Goal: Contribute content: Contribute content

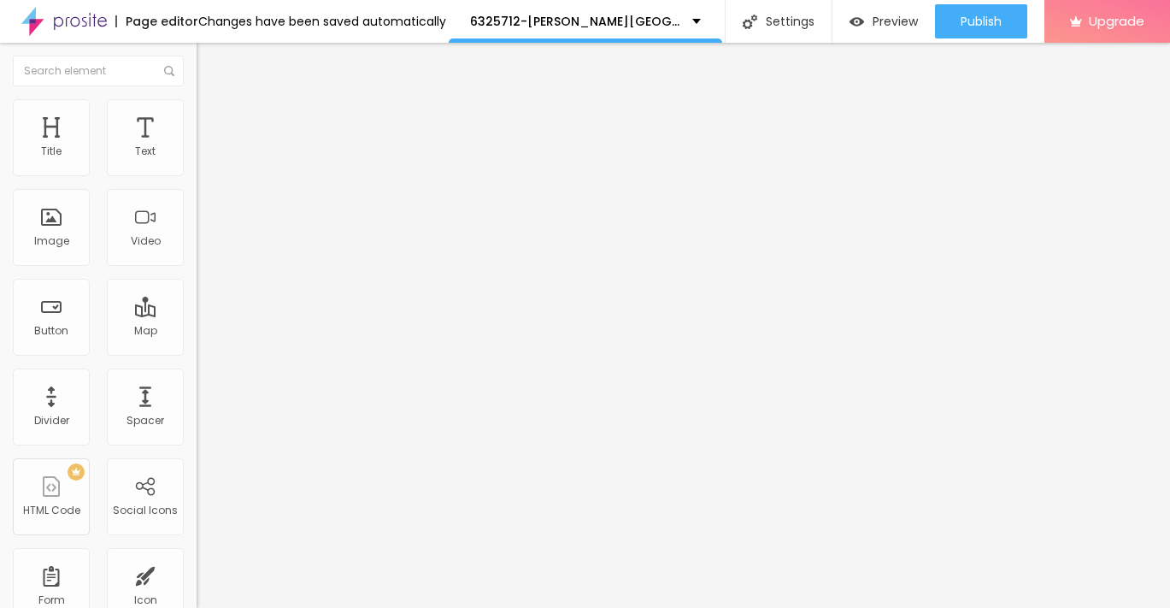
click at [197, 147] on span "Add image" at bounding box center [232, 140] width 70 height 15
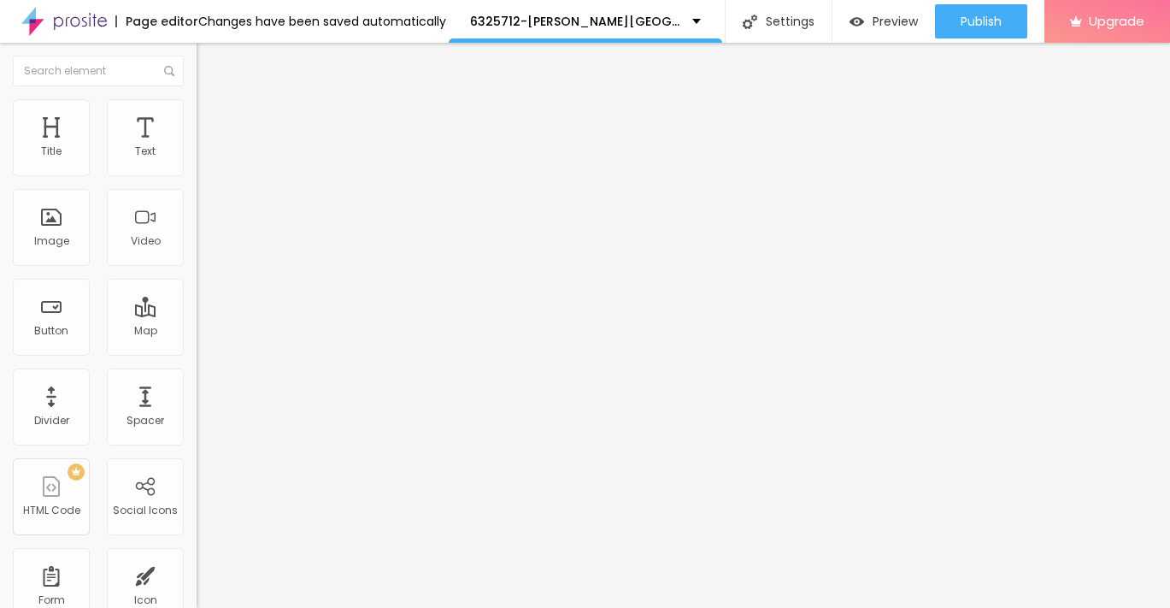
click at [197, 115] on ul "Content Style Advanced" at bounding box center [295, 107] width 197 height 51
click at [212, 117] on span "Style" at bounding box center [224, 110] width 25 height 15
type input "90"
type input "85"
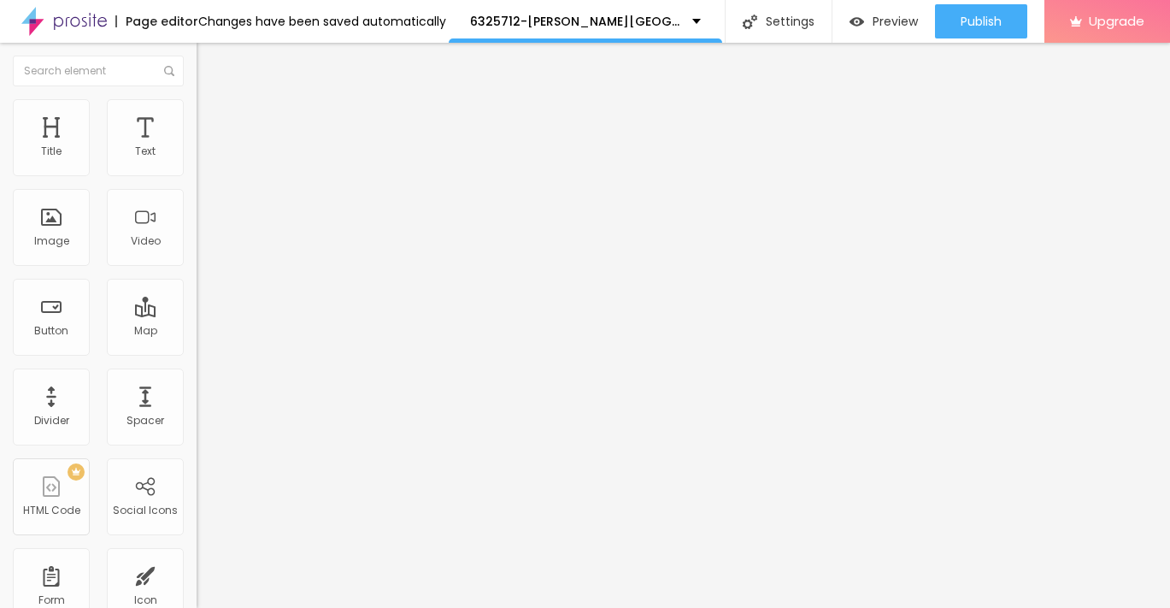
type input "85"
type input "75"
type input "70"
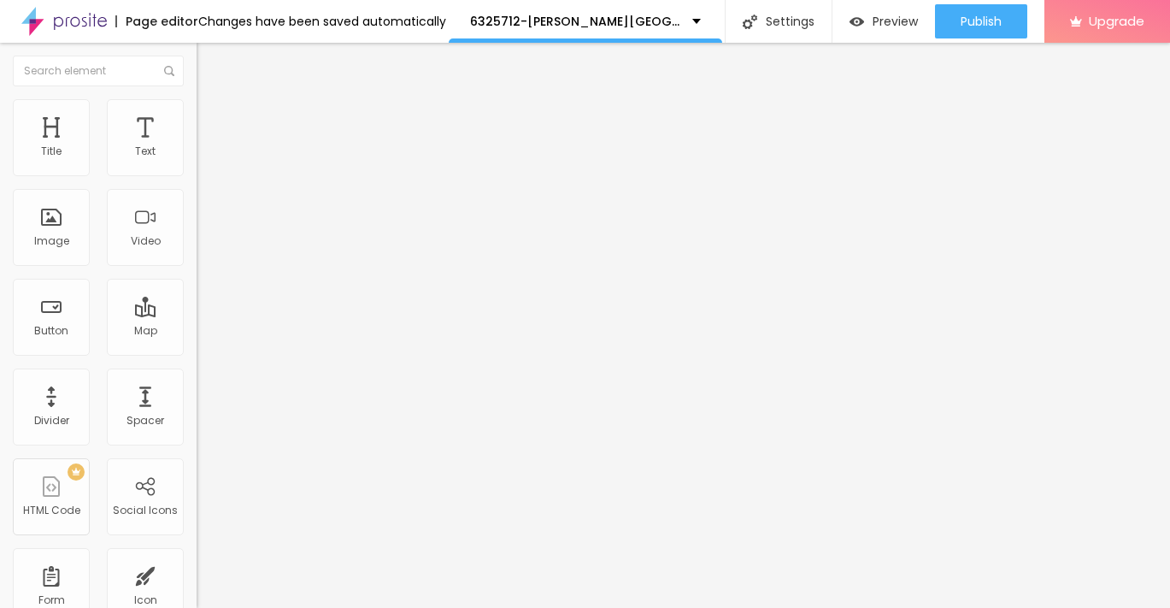
type input "65"
type input "60"
type input "55"
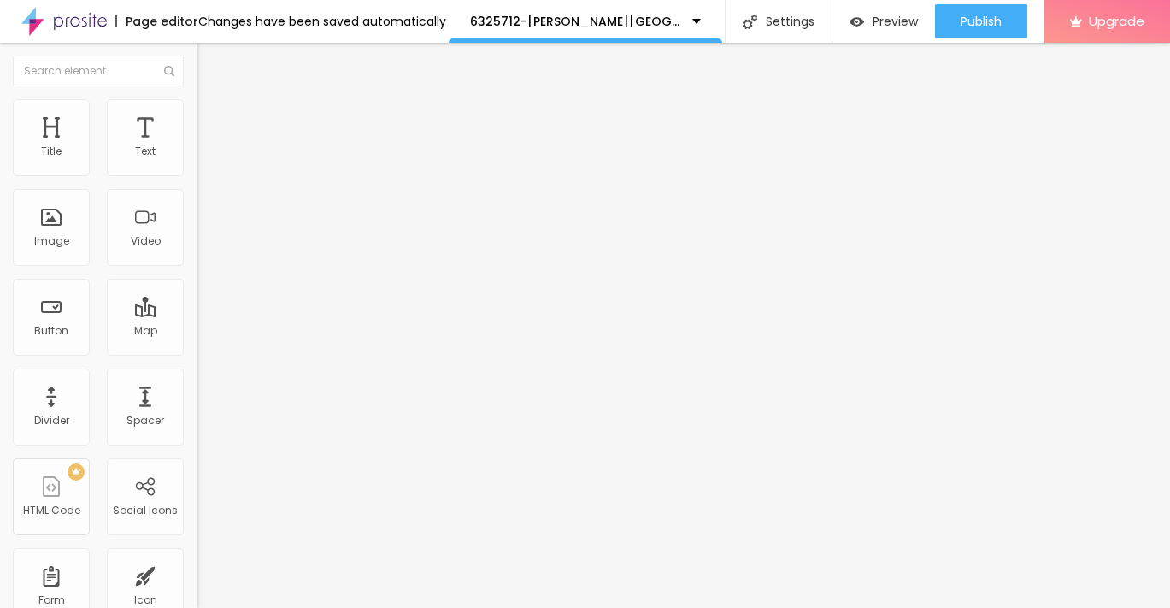
type input "55"
type input "50"
type input "45"
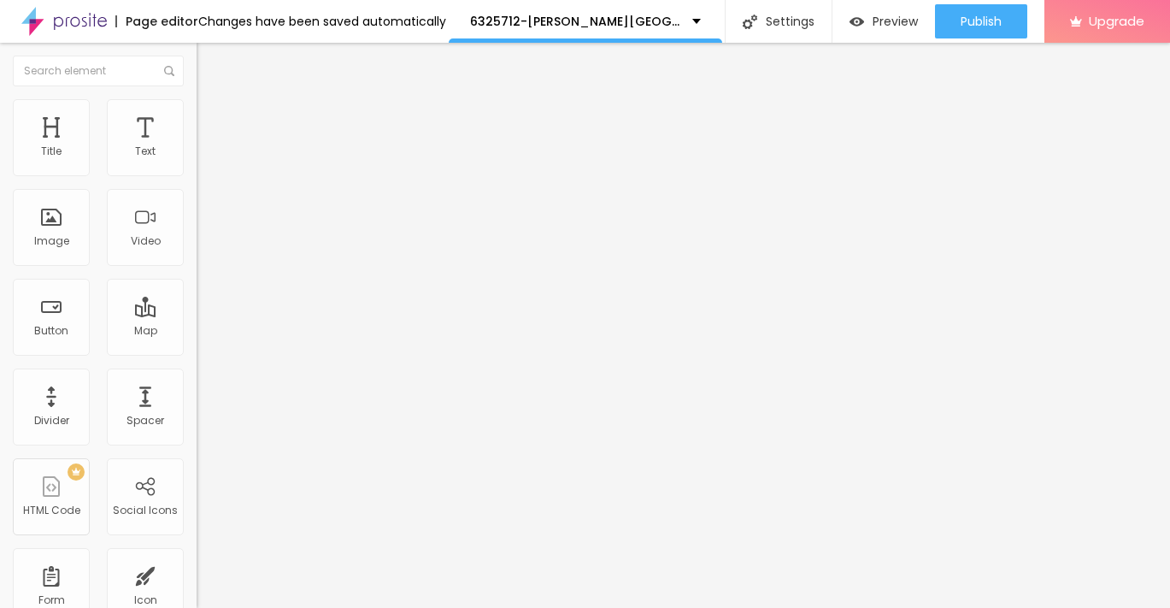
type input "40"
type input "35"
type input "30"
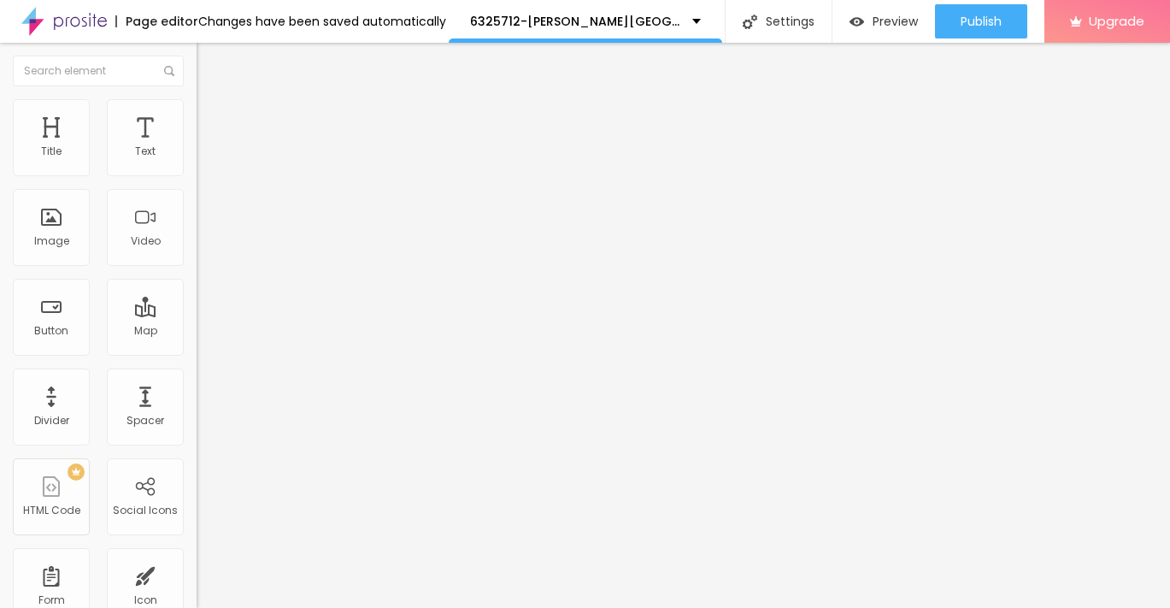
type input "30"
type input "25"
type input "20"
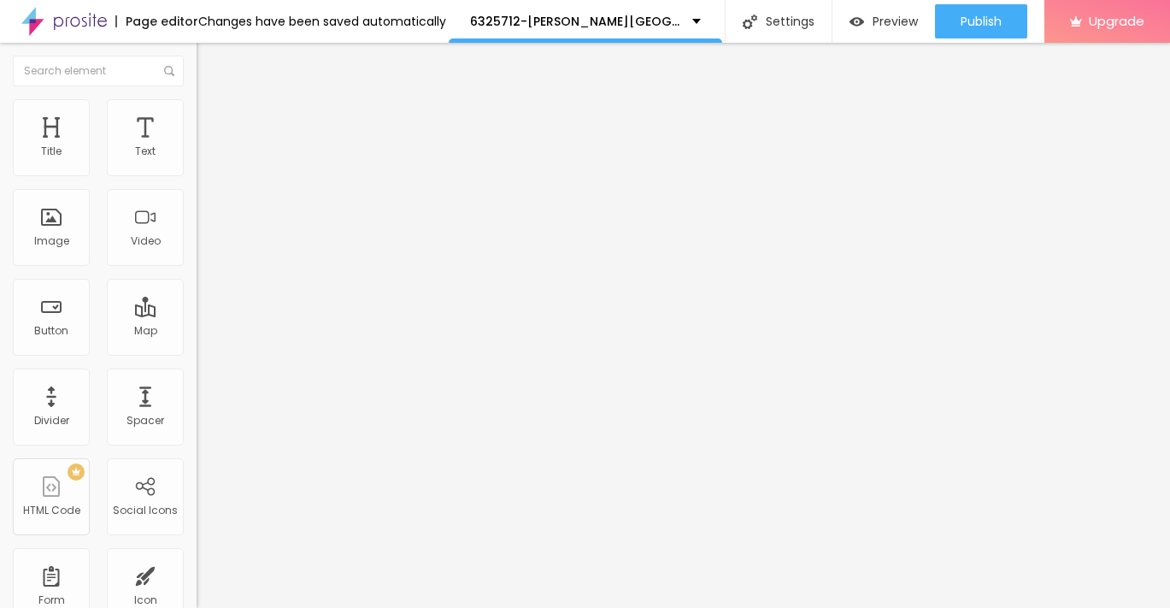
type input "15"
type input "10"
drag, startPoint x: 178, startPoint y: 181, endPoint x: 8, endPoint y: 186, distance: 170.2
type input "10"
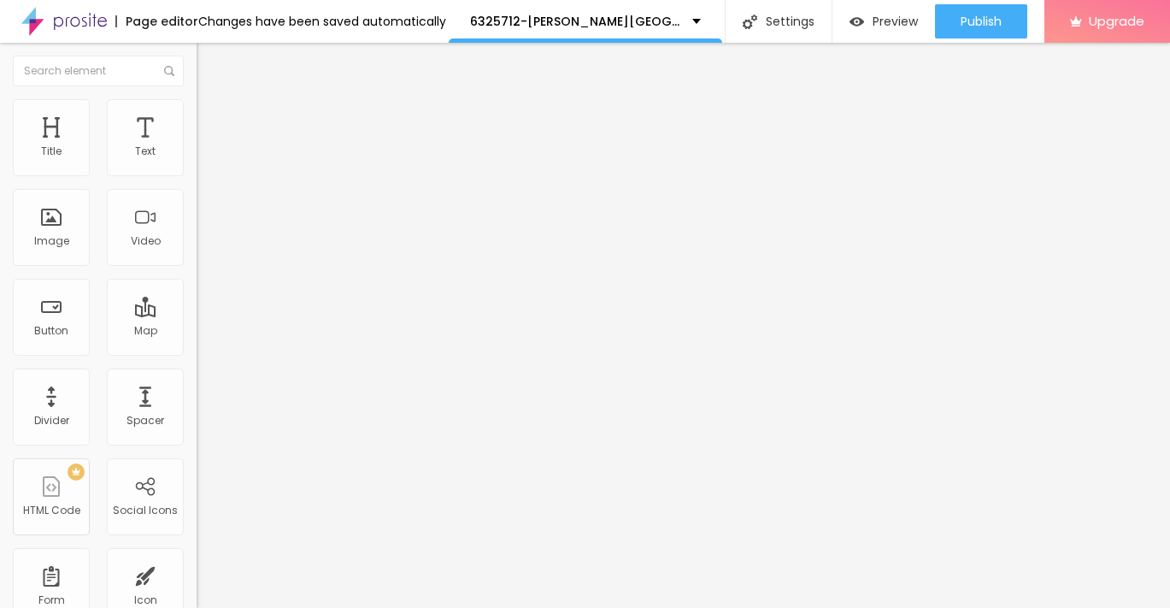
click at [197, 175] on input "range" at bounding box center [252, 169] width 110 height 14
type input "15"
type input "20"
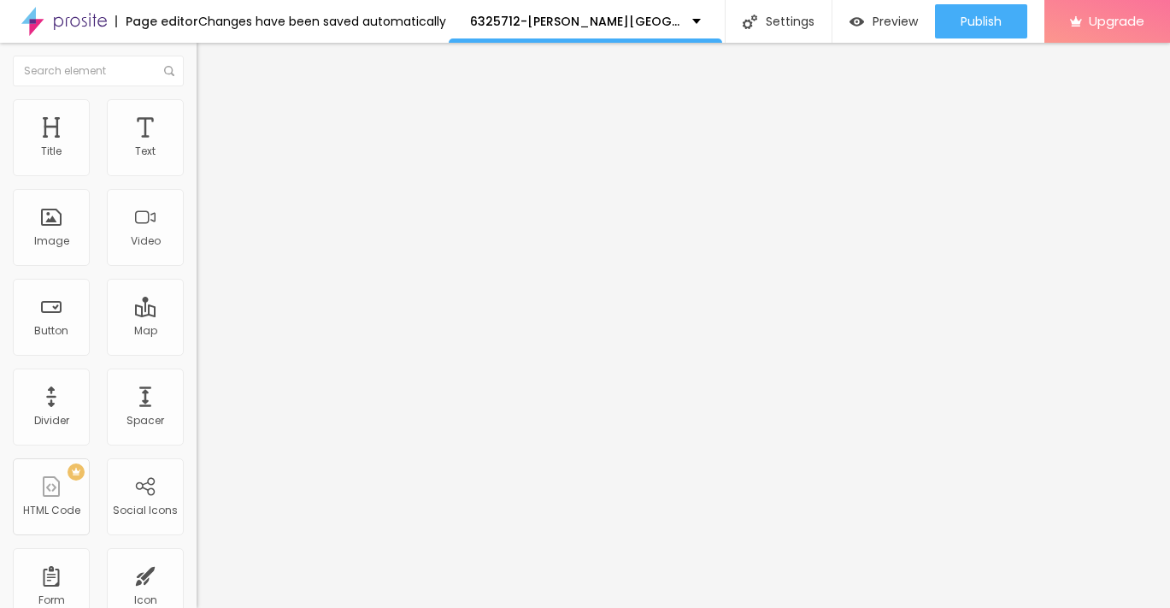
type input "25"
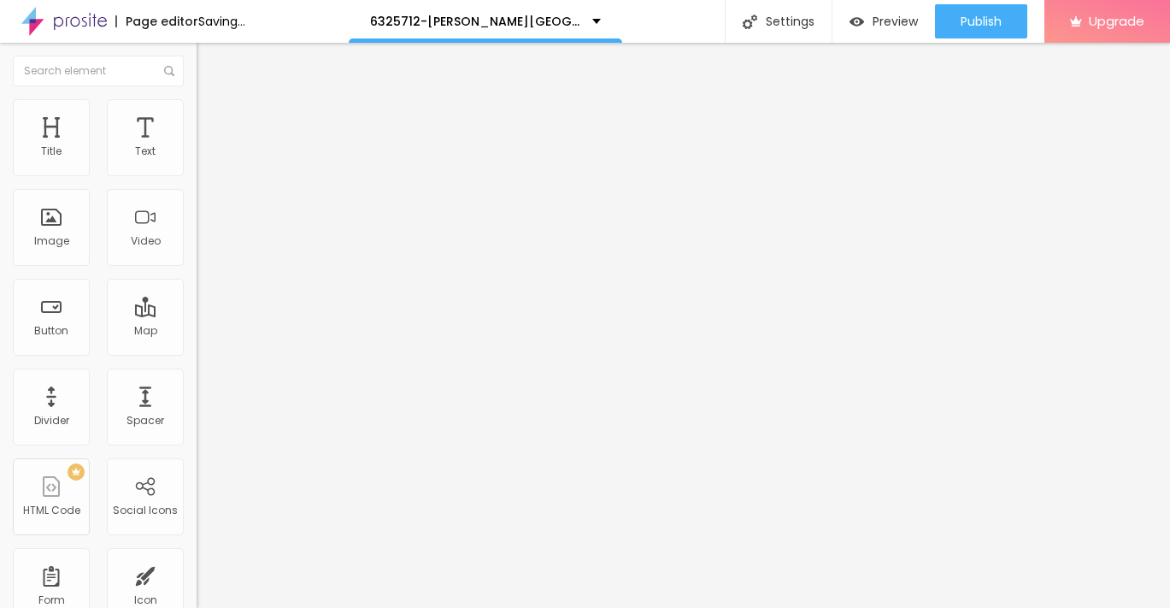
type input "20"
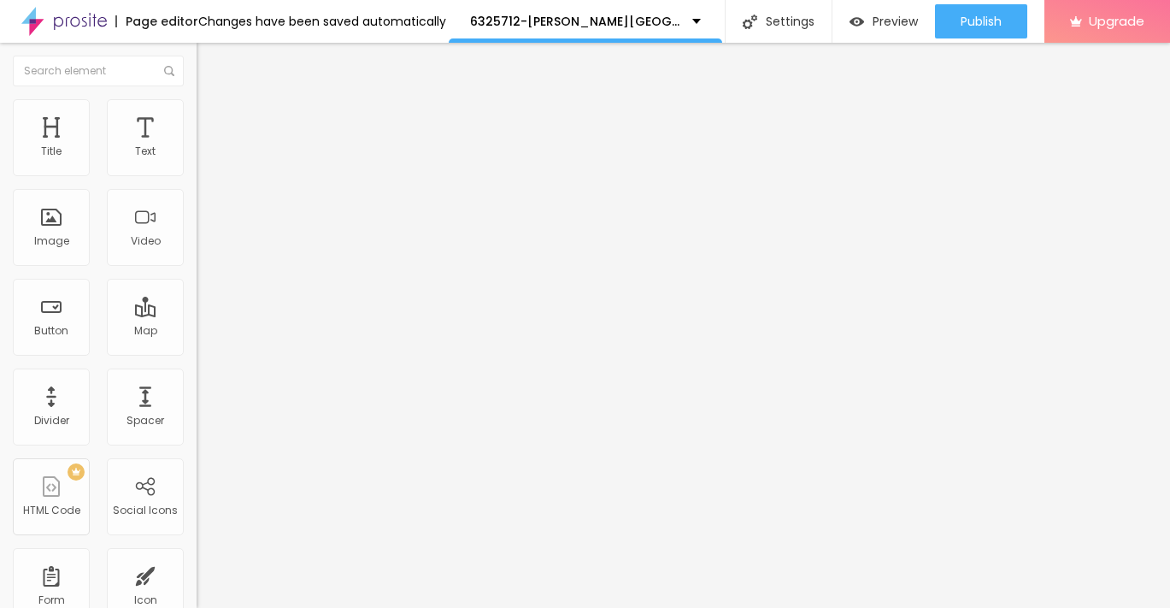
type input "15"
type input "10"
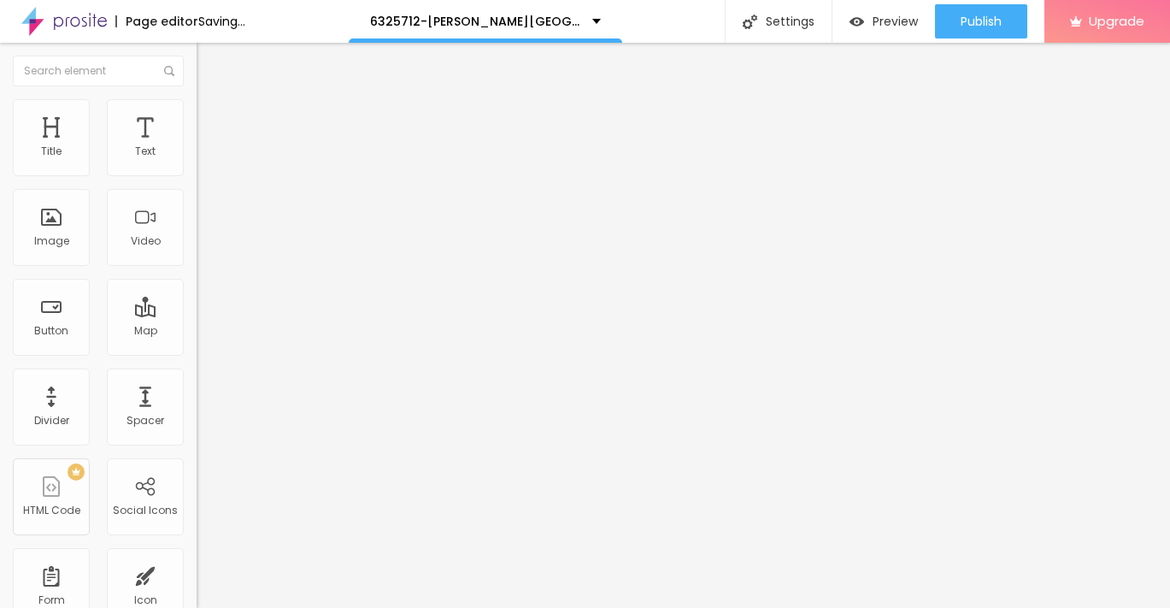
type input "15"
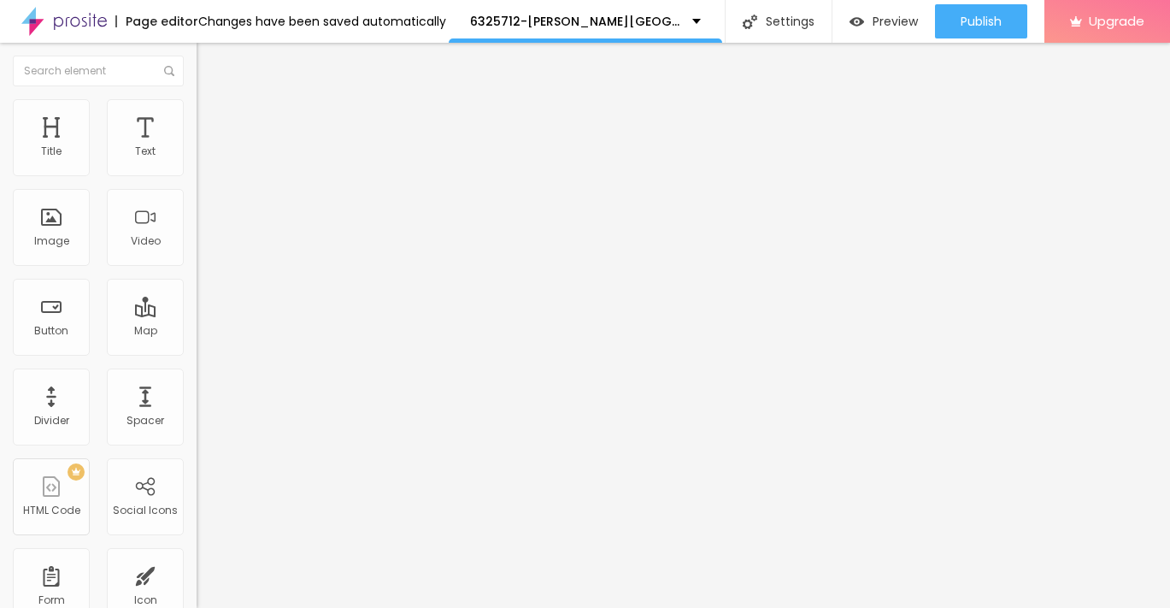
type input "20"
type input "15"
type input "10"
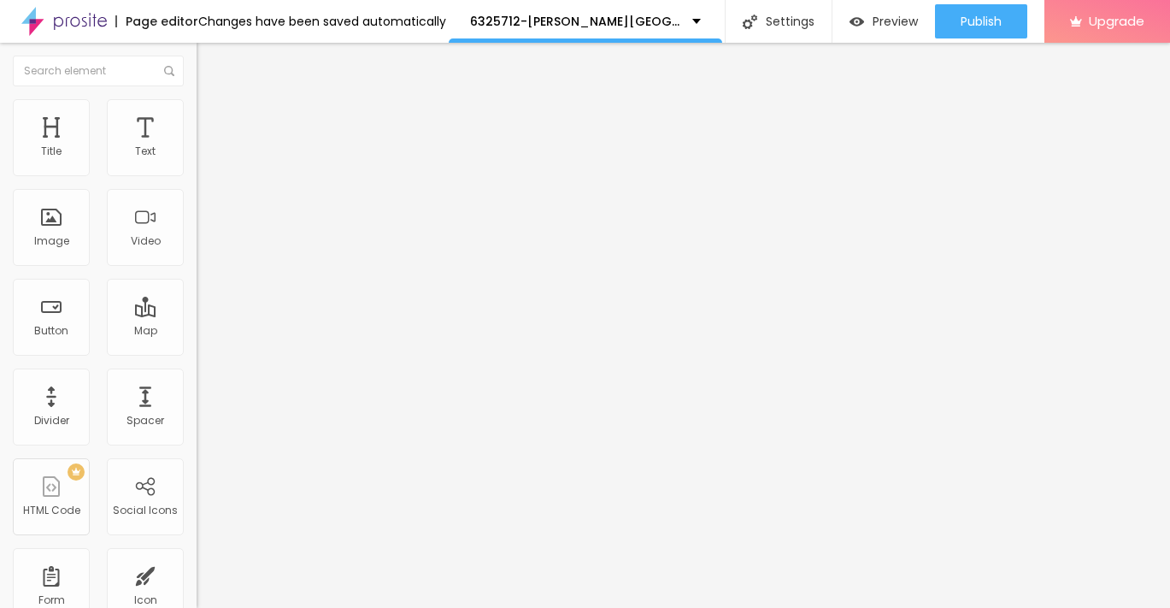
type input "10"
drag, startPoint x: 15, startPoint y: 181, endPoint x: -8, endPoint y: 180, distance: 22.2
click at [197, 175] on input "range" at bounding box center [252, 169] width 110 height 14
type input "15"
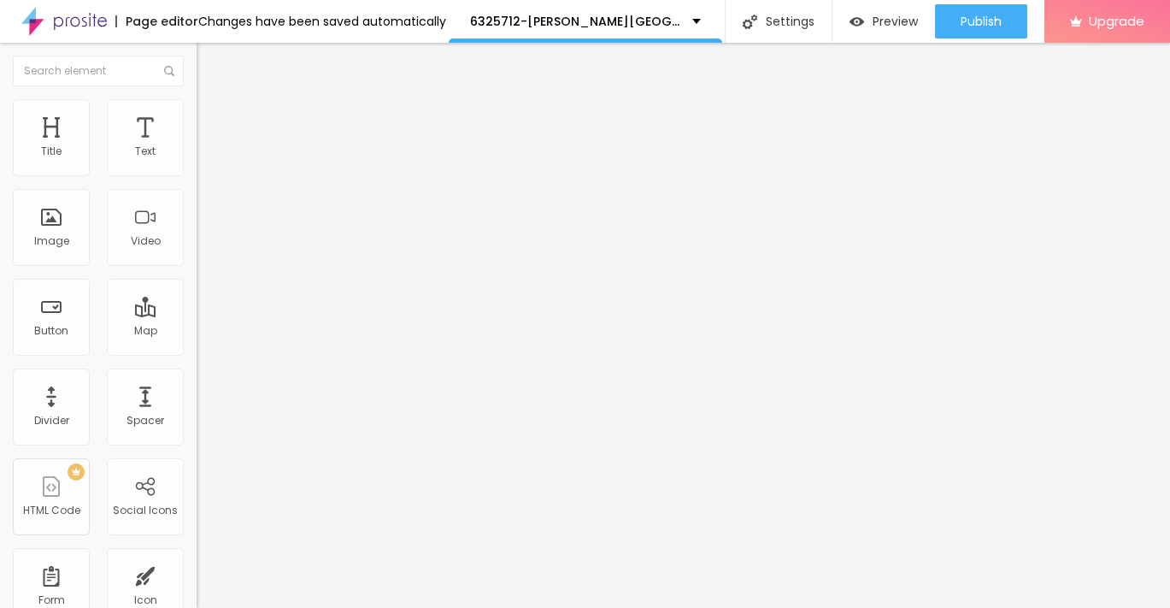
type input "20"
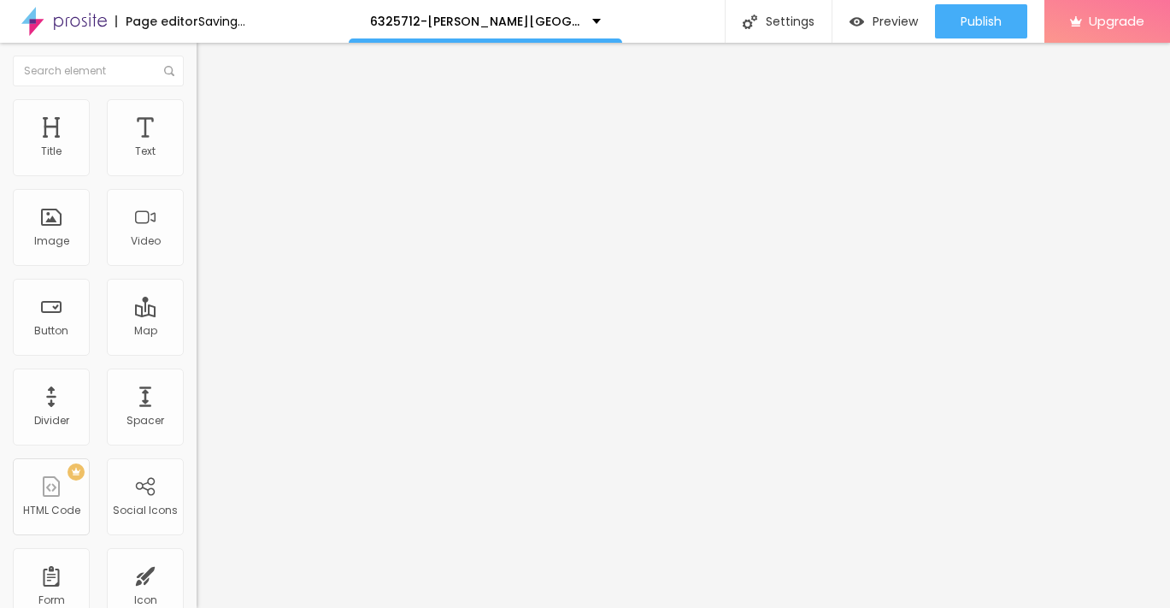
drag, startPoint x: 15, startPoint y: 181, endPoint x: 33, endPoint y: 181, distance: 18.0
type input "20"
click at [197, 175] on input "range" at bounding box center [252, 169] width 110 height 14
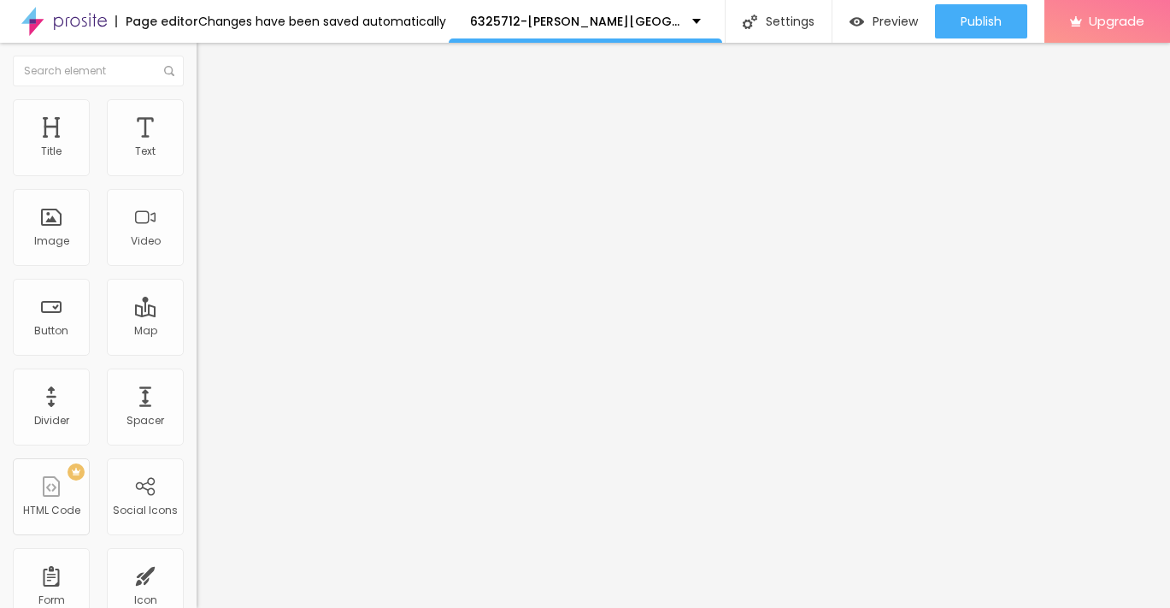
click at [203, 159] on icon "button" at bounding box center [208, 154] width 10 height 10
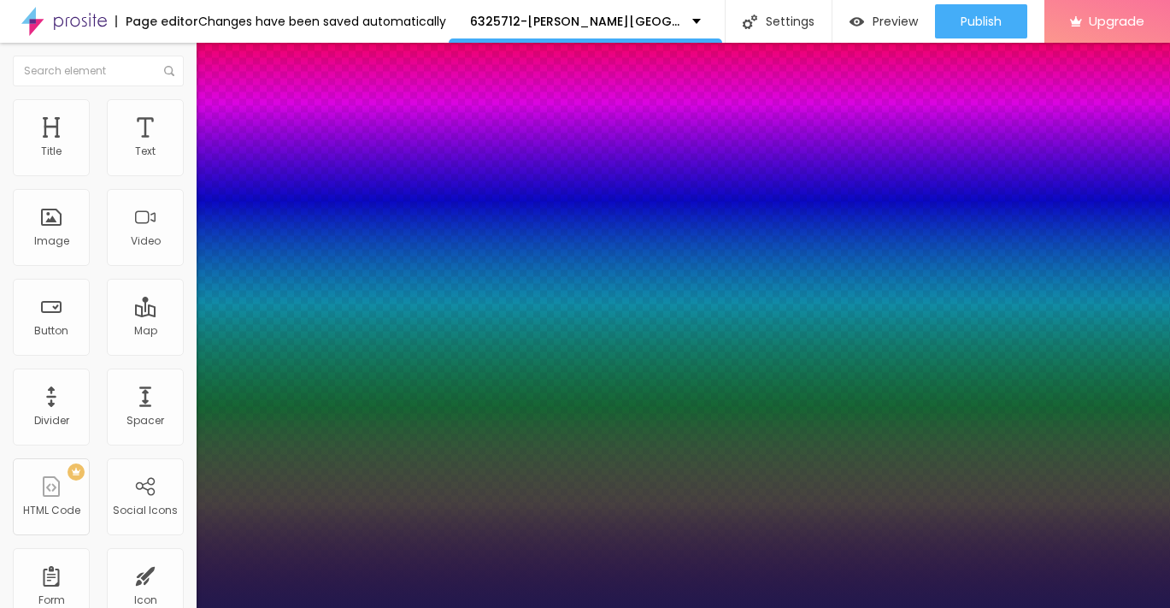
type input "1"
type input "12"
type input "1"
type input "13"
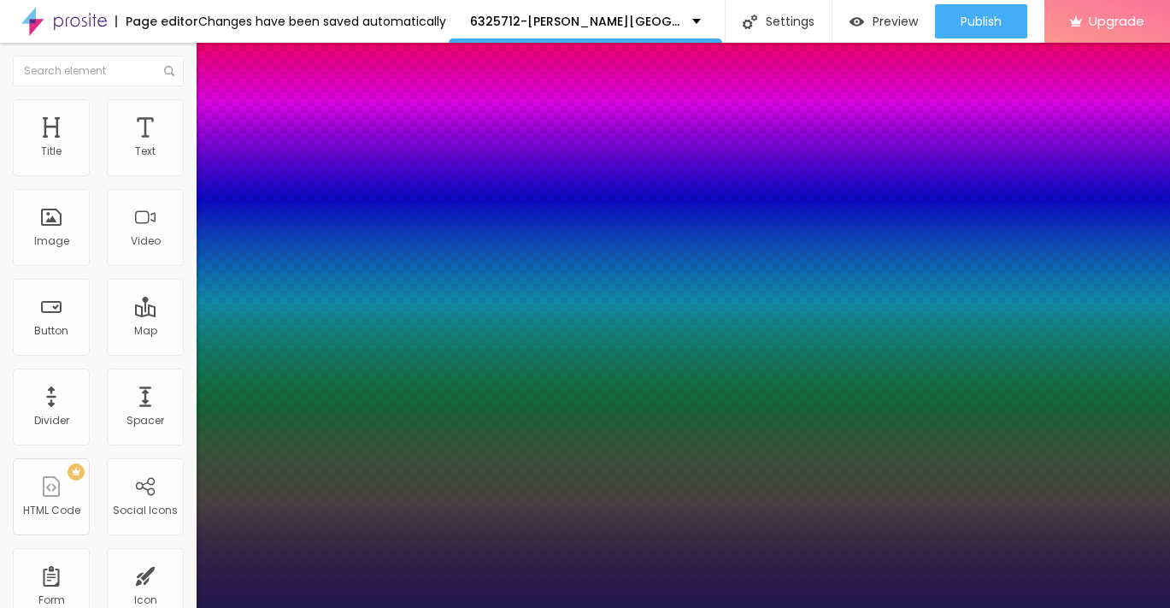
type input "13"
type input "1"
type input "14"
type input "1"
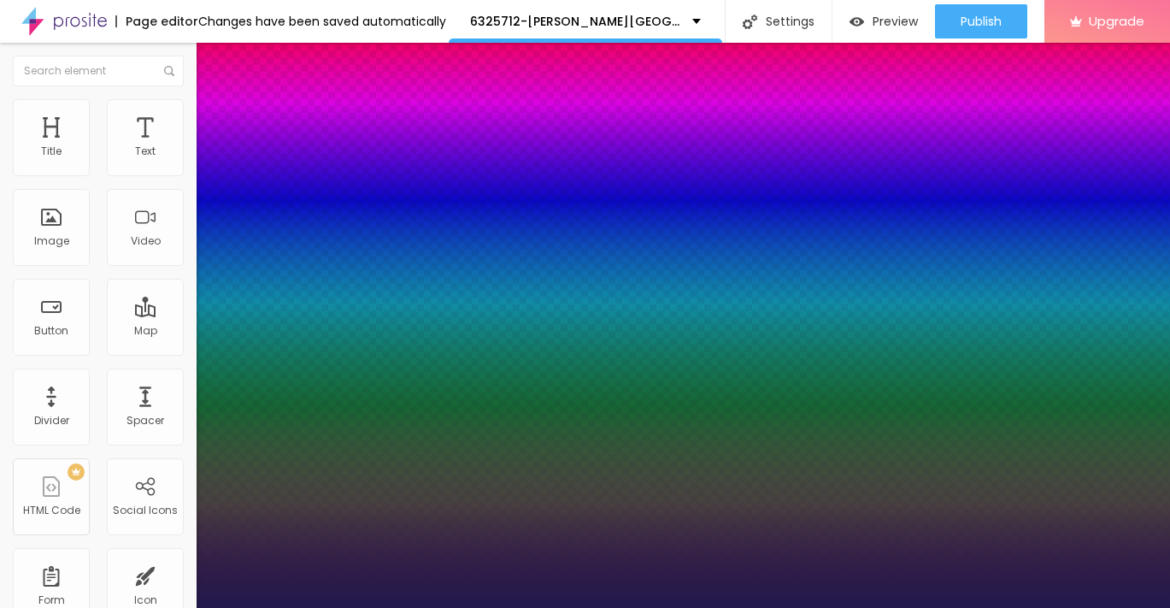
type input "15"
type input "1"
type input "16"
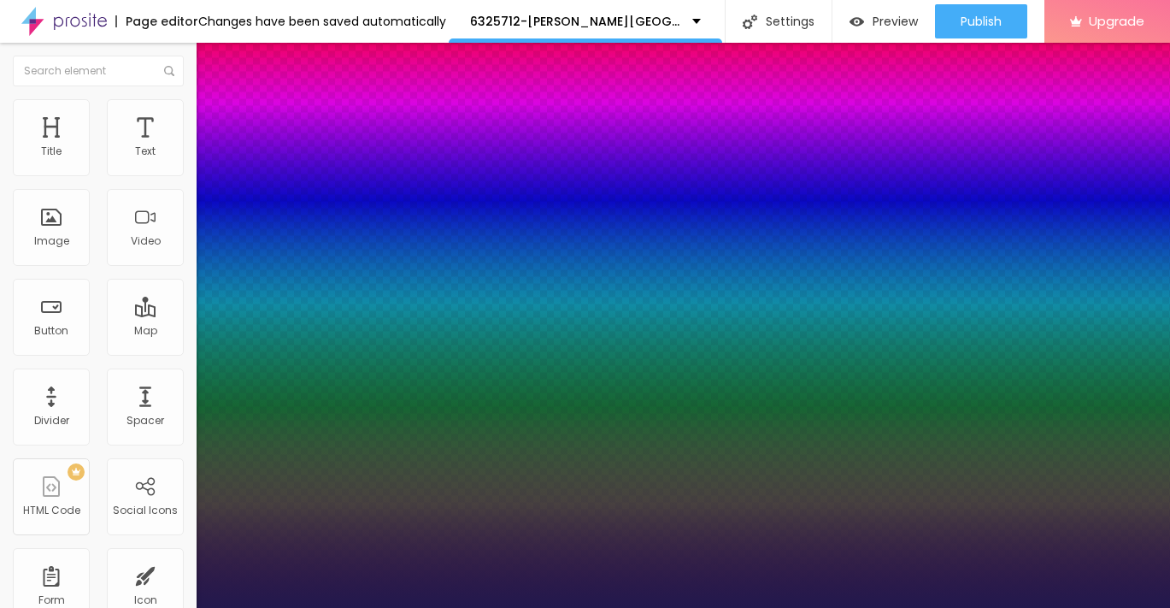
type input "1"
type input "17"
type input "1"
type input "18"
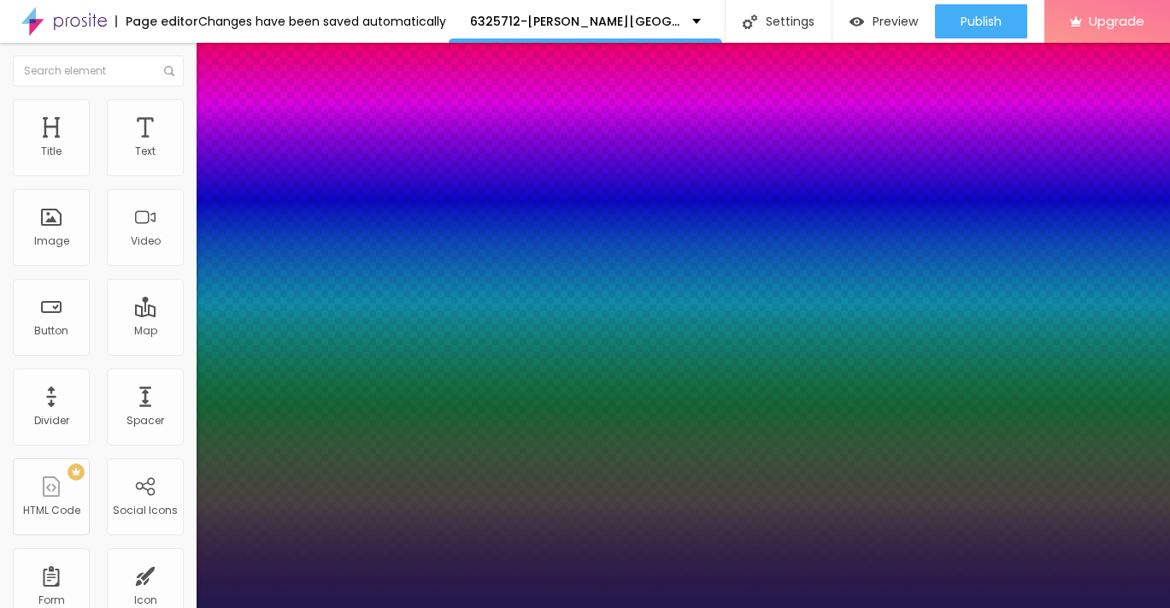
type input "18"
type input "1"
type input "19"
type input "1"
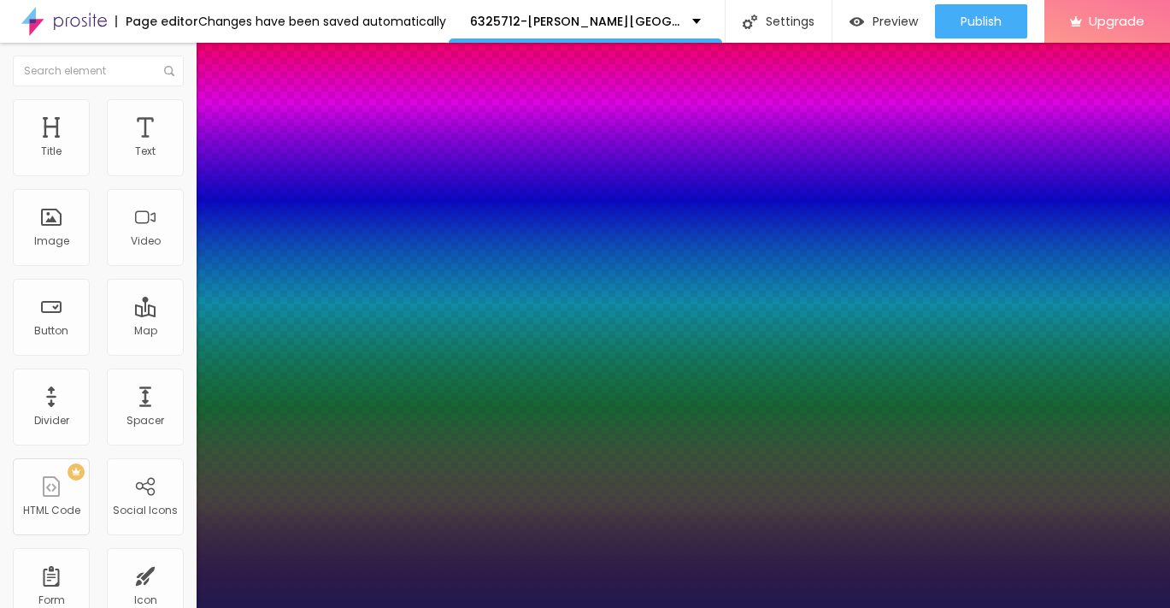
type input "20"
type input "1"
type input "21"
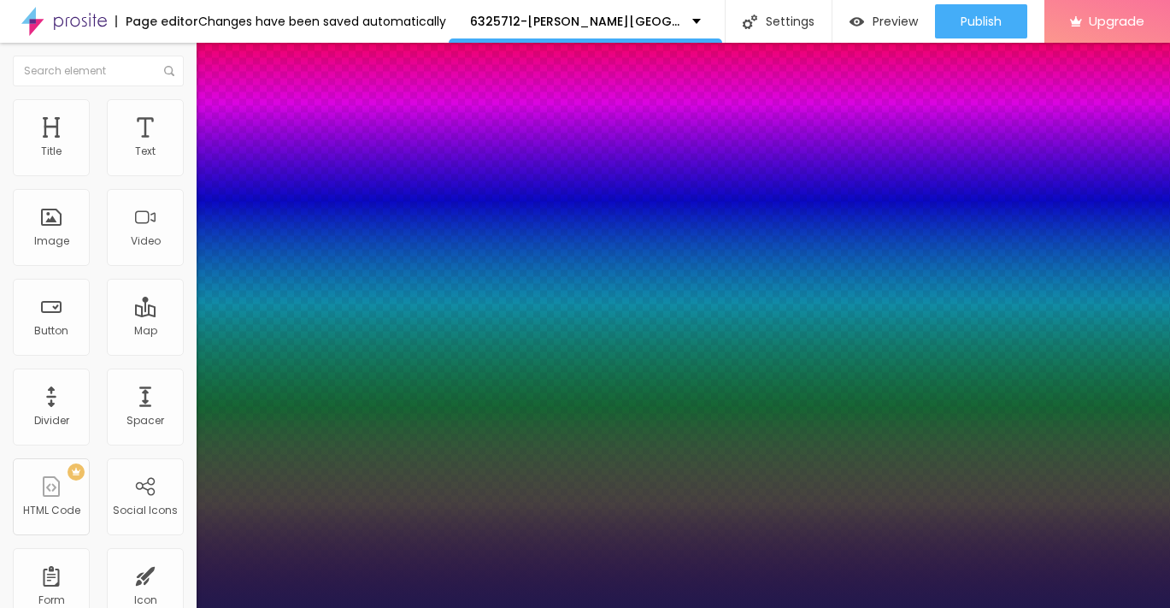
type input "1"
type input "22"
type input "1"
type input "23"
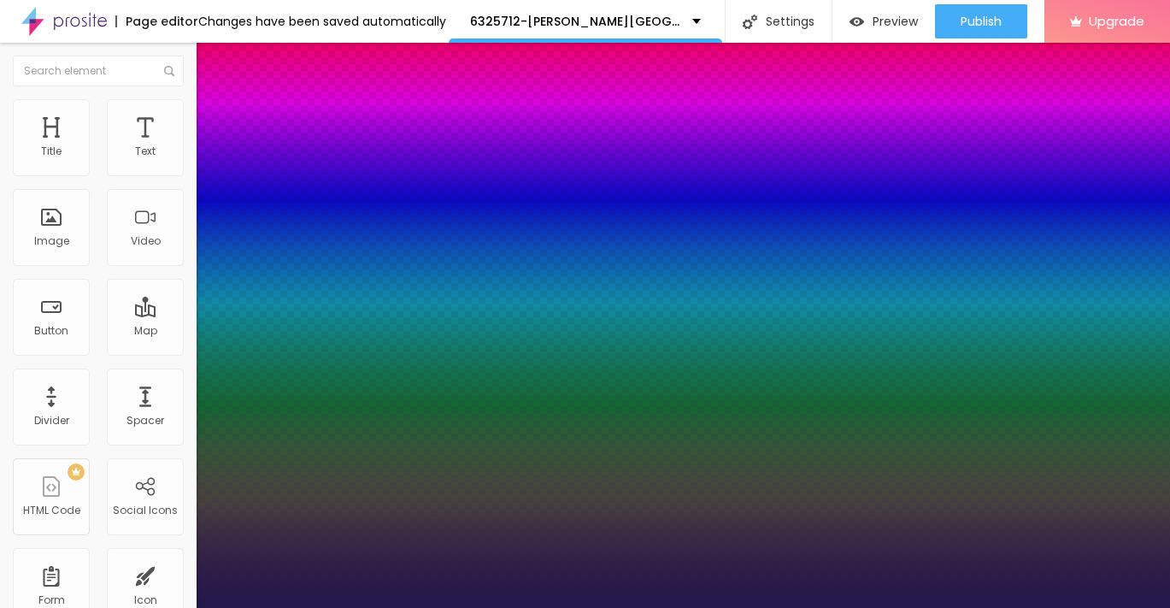
type input "23"
type input "1"
type input "24"
type input "1"
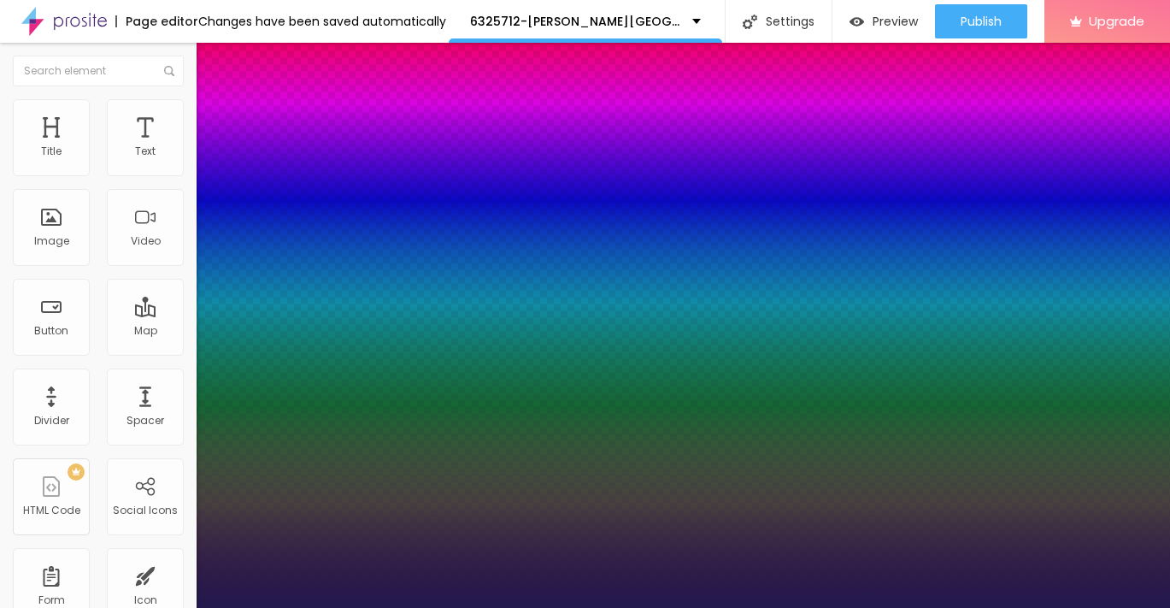
type input "25"
type input "1"
drag, startPoint x: 225, startPoint y: 291, endPoint x: 243, endPoint y: 291, distance: 18.0
type input "25"
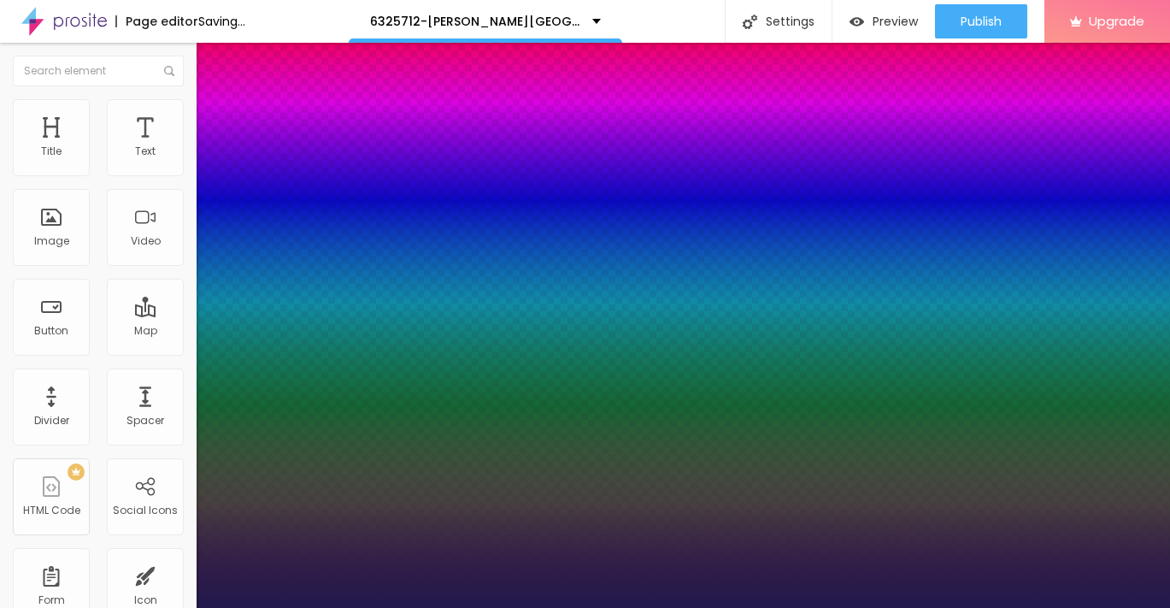
type input "1"
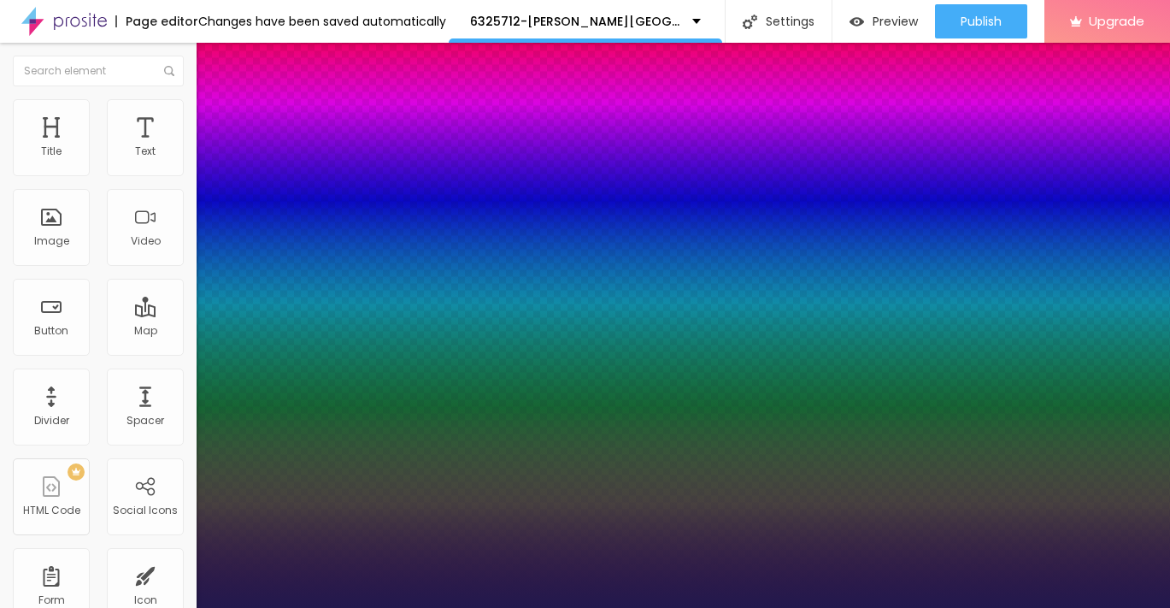
click at [19, 607] on div at bounding box center [585, 608] width 1170 height 0
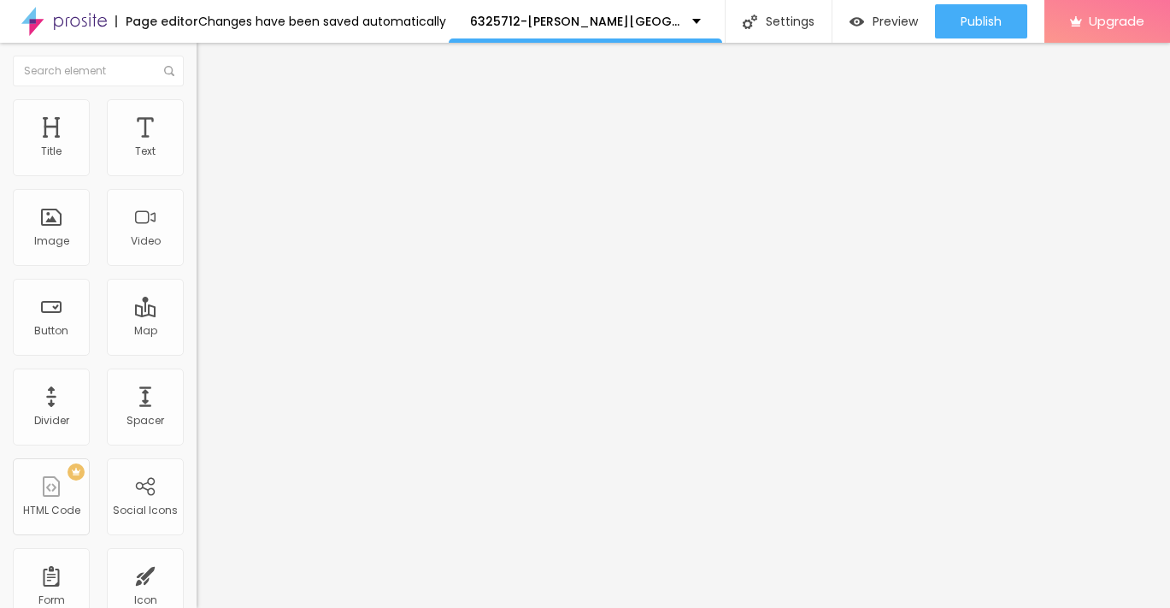
click at [209, 64] on img "button" at bounding box center [216, 63] width 14 height 14
click at [197, 161] on input "Click me" at bounding box center [299, 152] width 205 height 17
paste input "→ VIEW DOCUMENT HERE"
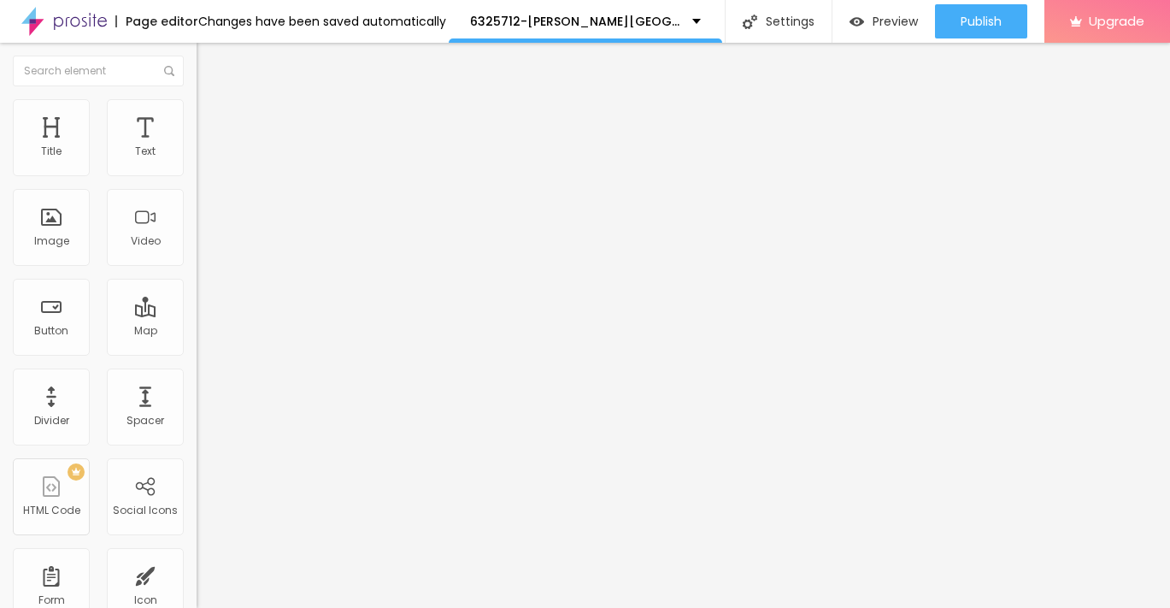
type input "→ VIEW DOCUMENT HERE"
click at [197, 352] on input "https://" at bounding box center [299, 343] width 205 height 17
paste input "[URL][DOMAIN_NAME]"
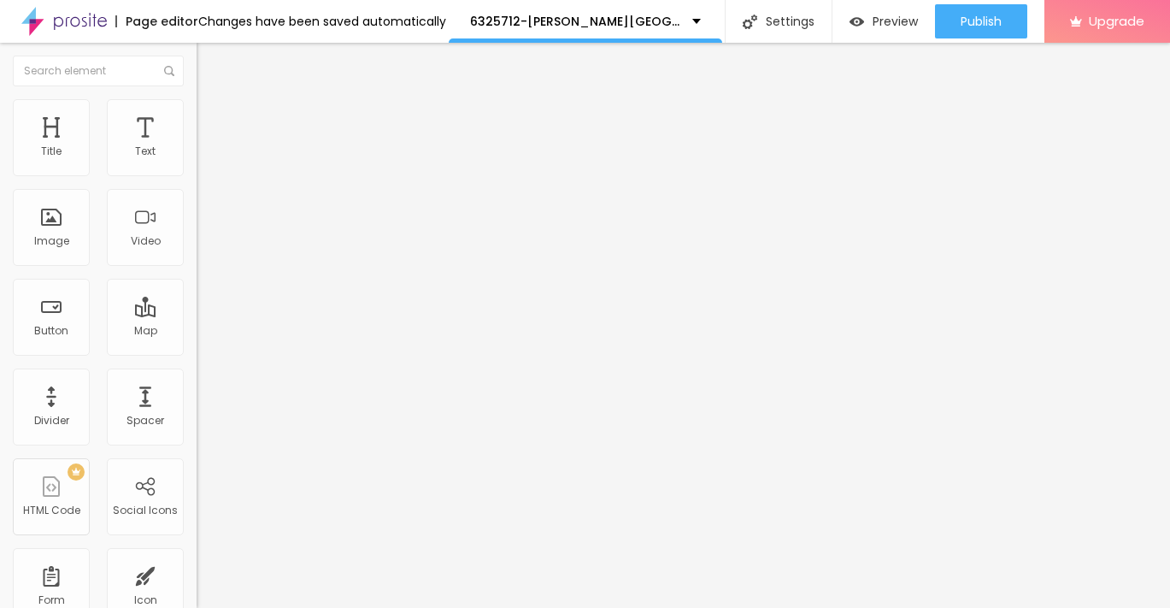
scroll to position [0, 71]
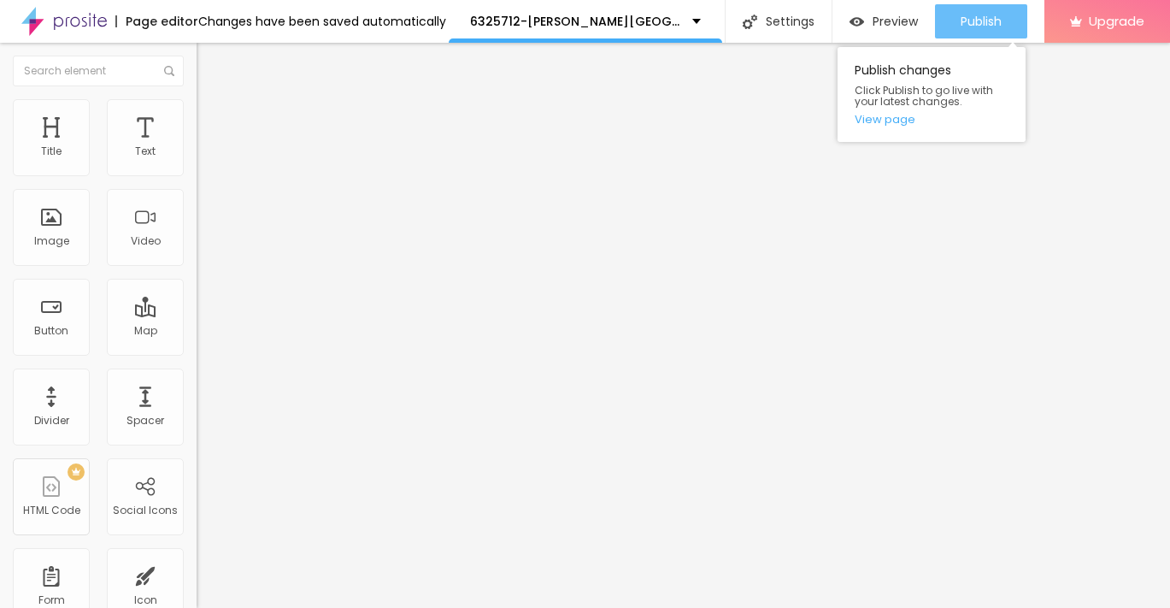
type input "[URL][DOMAIN_NAME]"
click at [999, 26] on span "Publish" at bounding box center [981, 22] width 41 height 14
